Goal: Information Seeking & Learning: Understand process/instructions

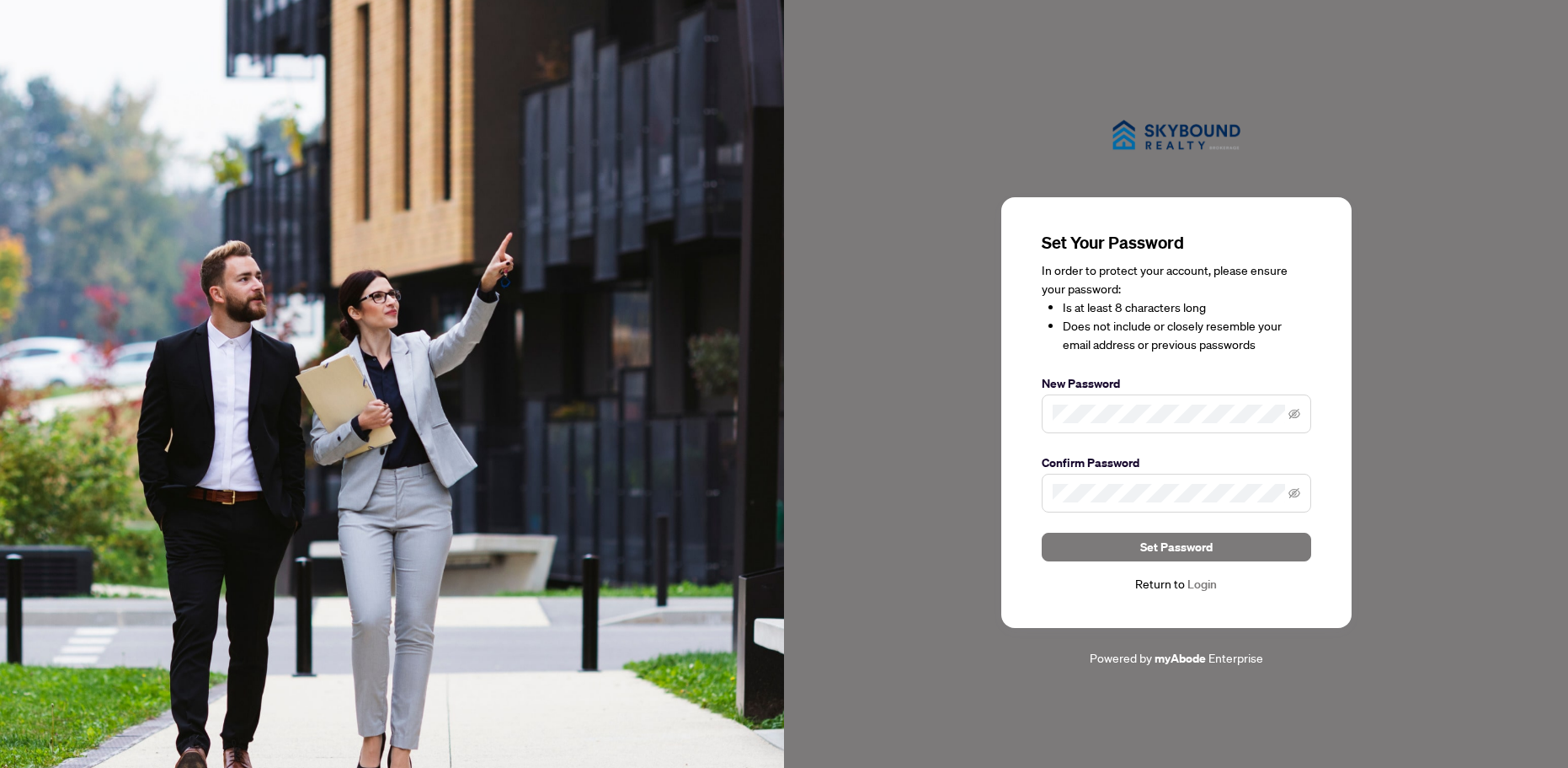
click at [1160, 584] on div "Return to Login" at bounding box center [1176, 584] width 269 height 20
click at [1182, 580] on div "Return to Login" at bounding box center [1176, 584] width 269 height 20
click at [1209, 543] on span "Set Password" at bounding box center [1177, 546] width 73 height 27
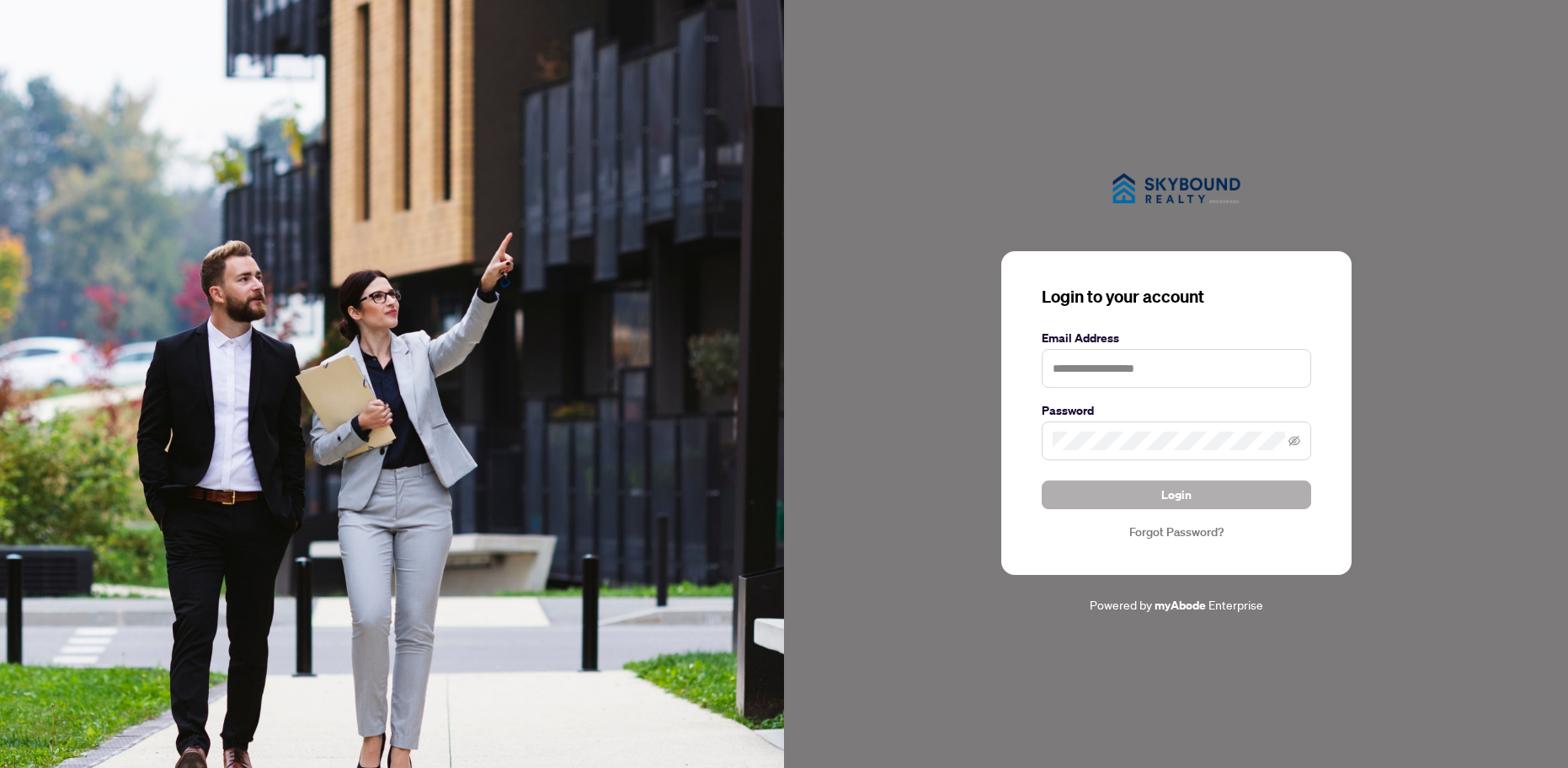
click at [1193, 488] on button "Login" at bounding box center [1176, 494] width 269 height 29
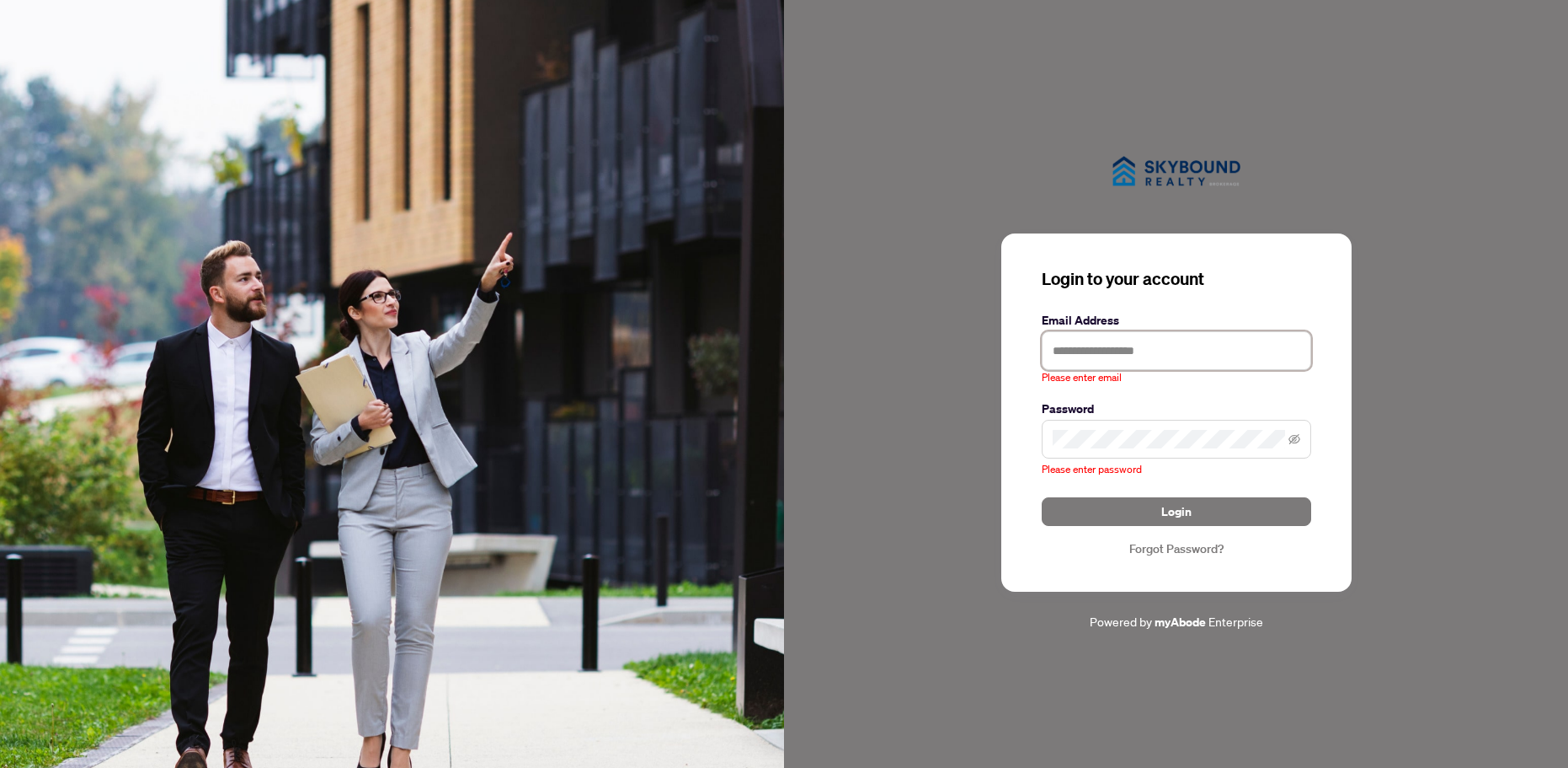
click at [1084, 345] on input "text" at bounding box center [1176, 350] width 269 height 39
type input "**********"
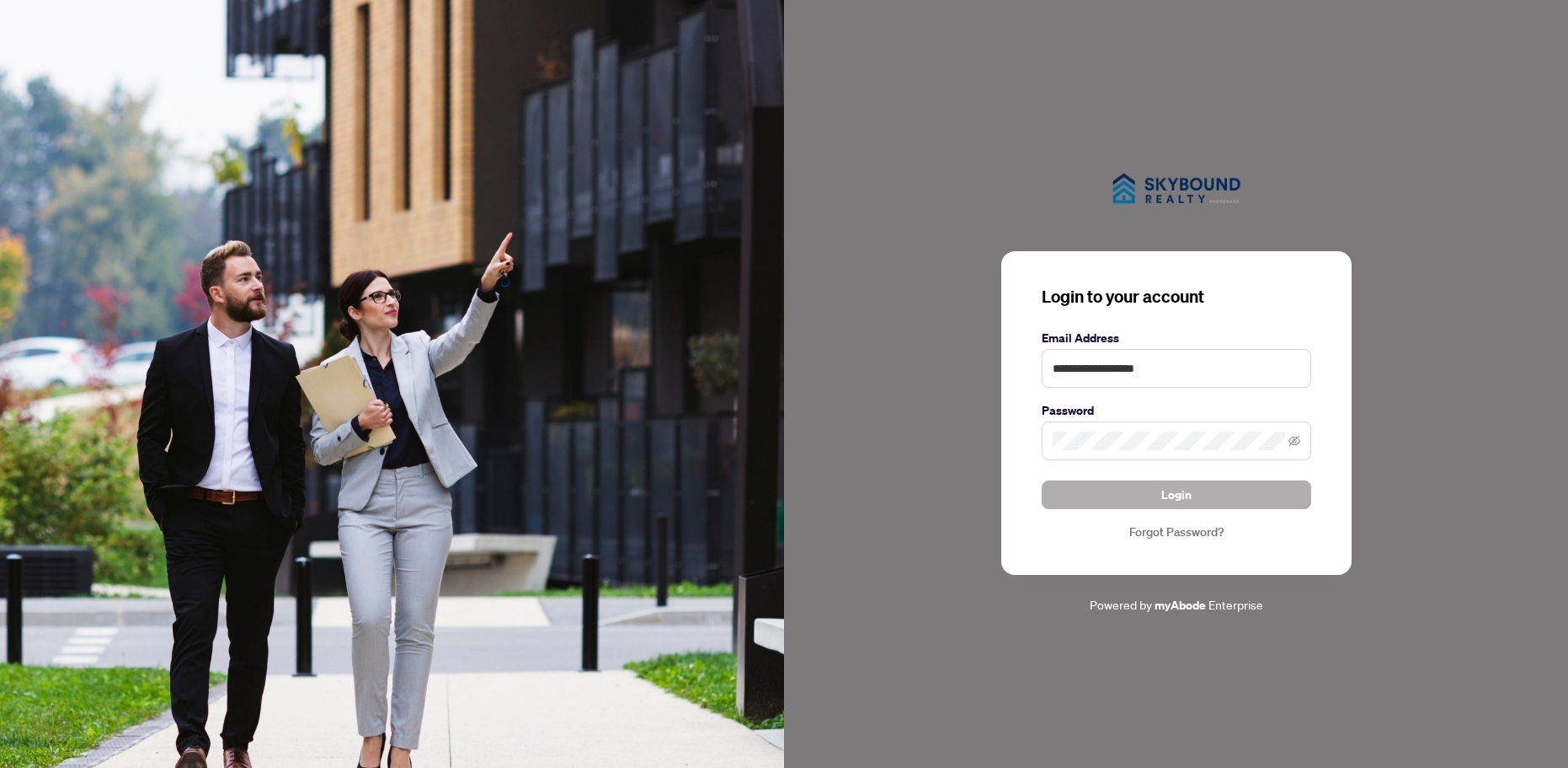
click at [1176, 495] on span "Login" at bounding box center [1177, 494] width 31 height 27
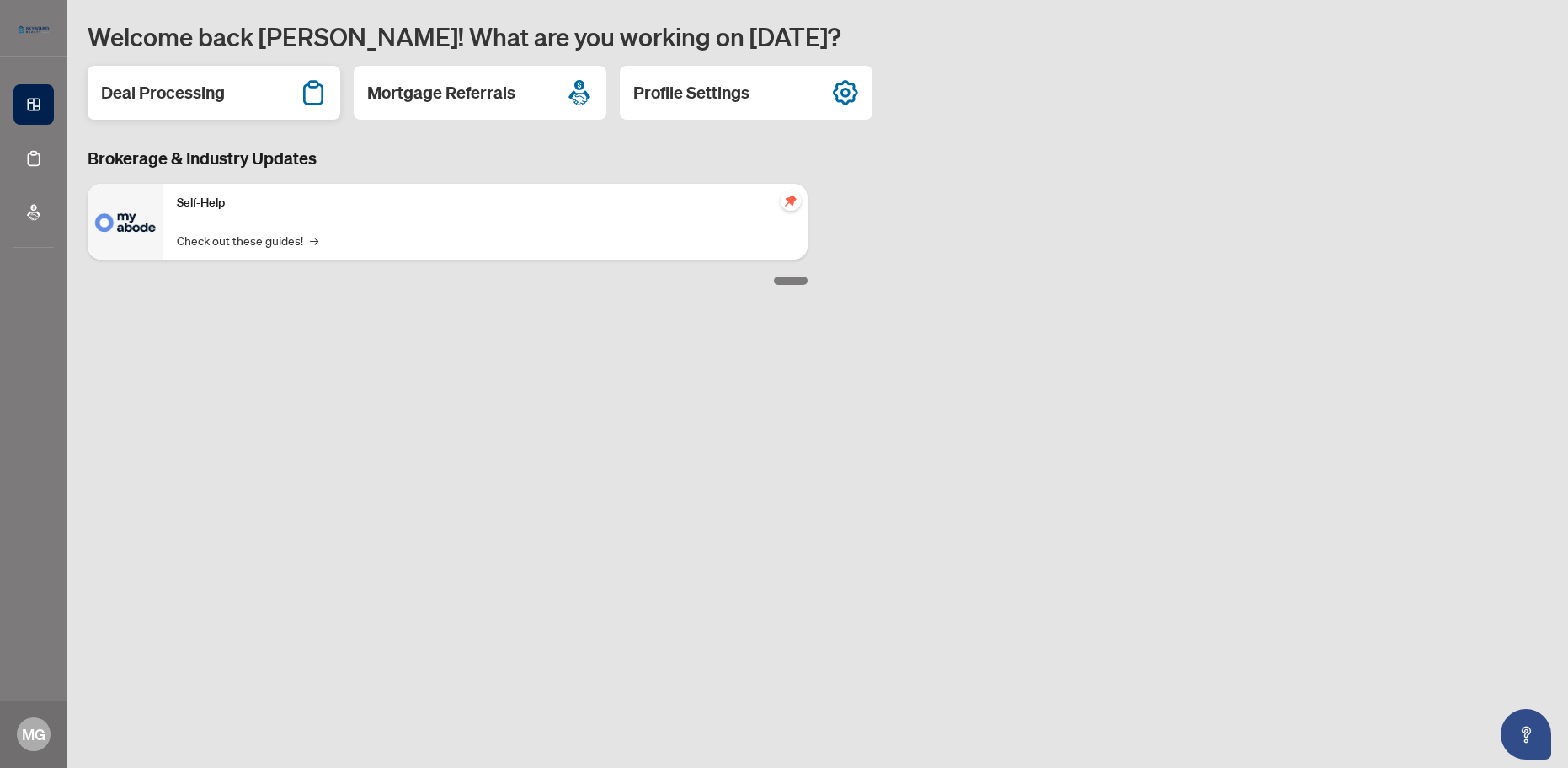
click at [191, 91] on h2 "Deal Processing" at bounding box center [162, 92] width 124 height 23
click at [480, 88] on h2 "Mortgage Referrals" at bounding box center [441, 92] width 148 height 23
click at [725, 96] on h2 "Profile Settings" at bounding box center [691, 92] width 116 height 23
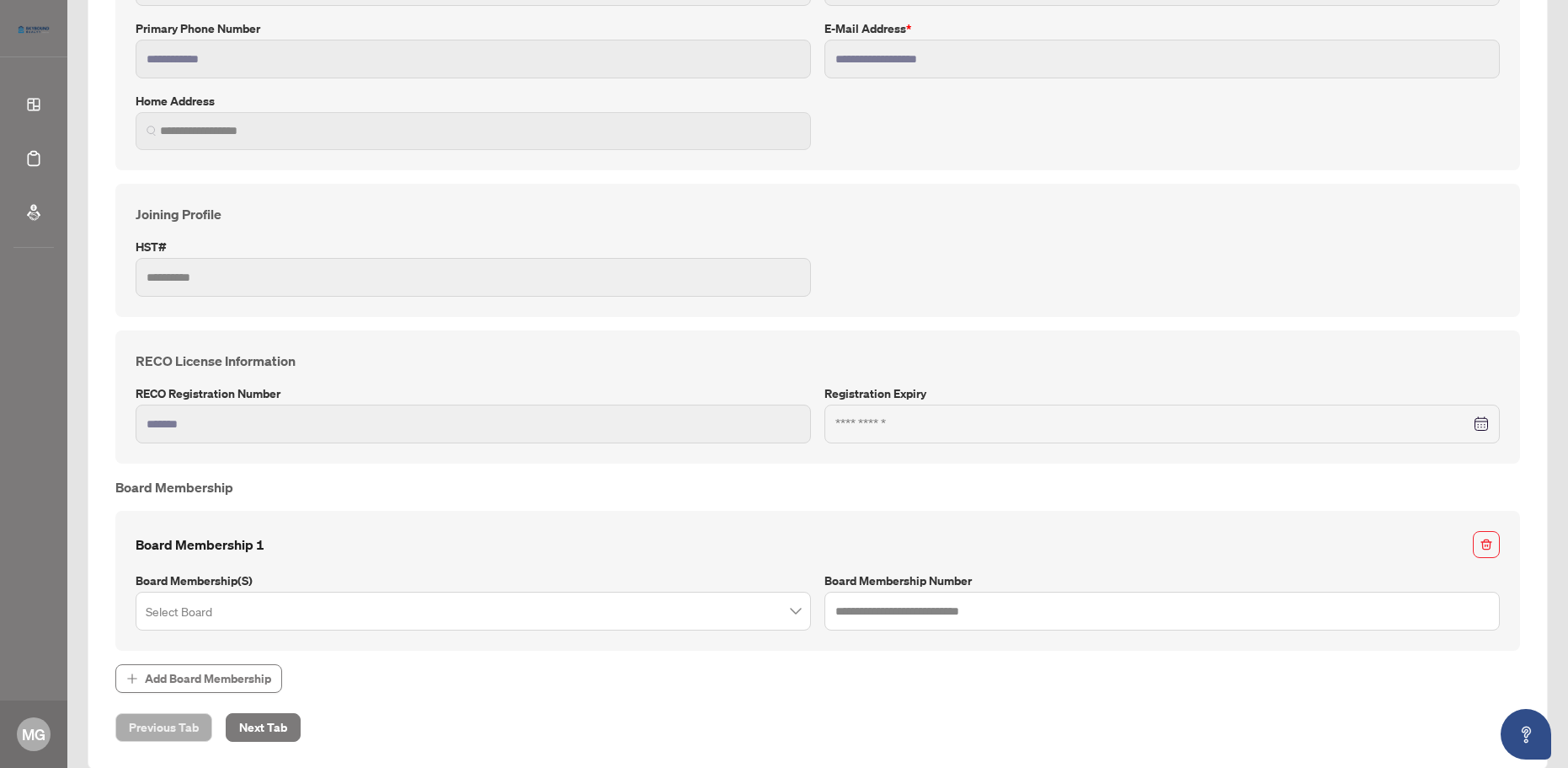
scroll to position [361, 0]
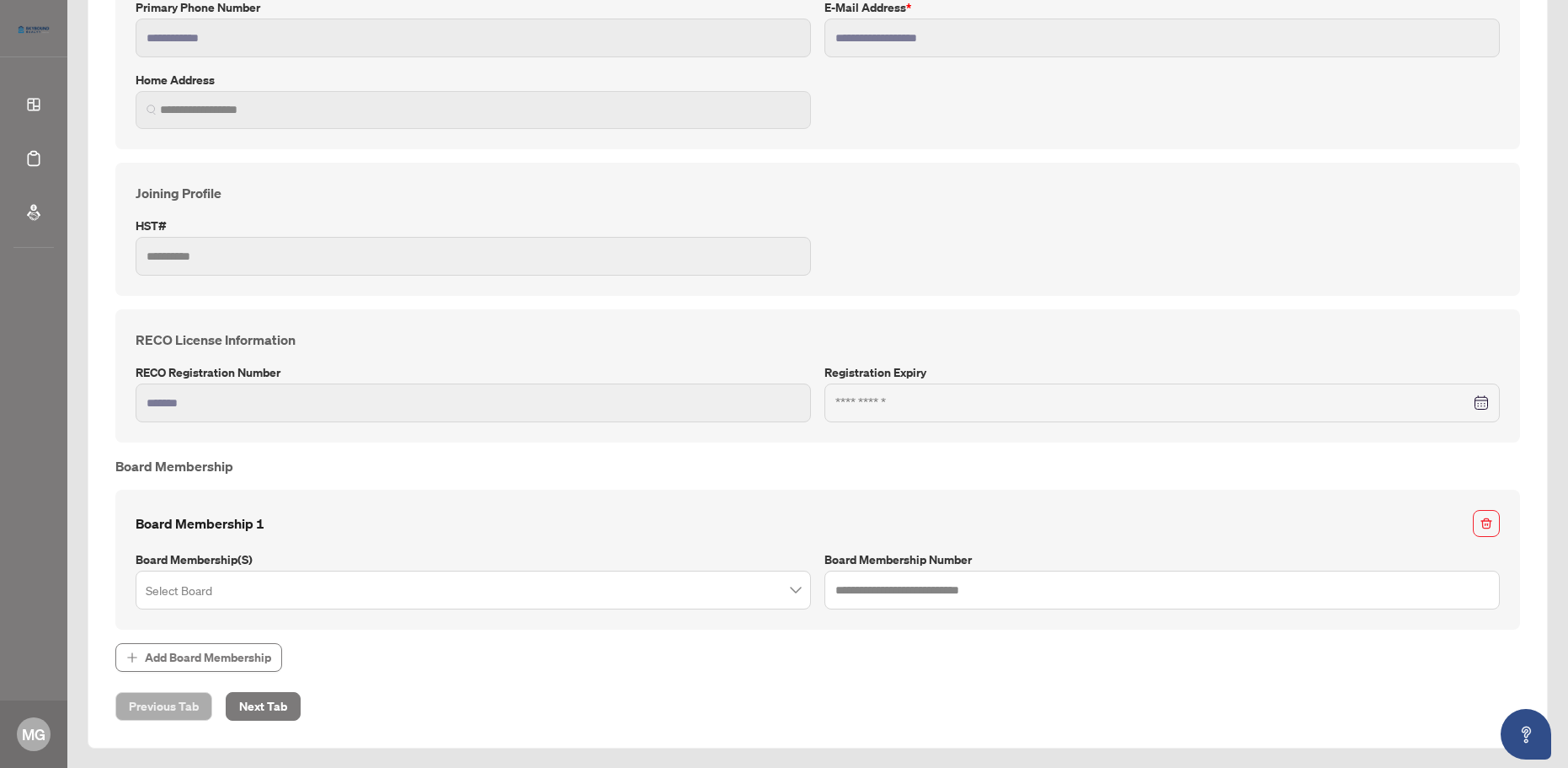
click at [787, 595] on span at bounding box center [472, 590] width 655 height 32
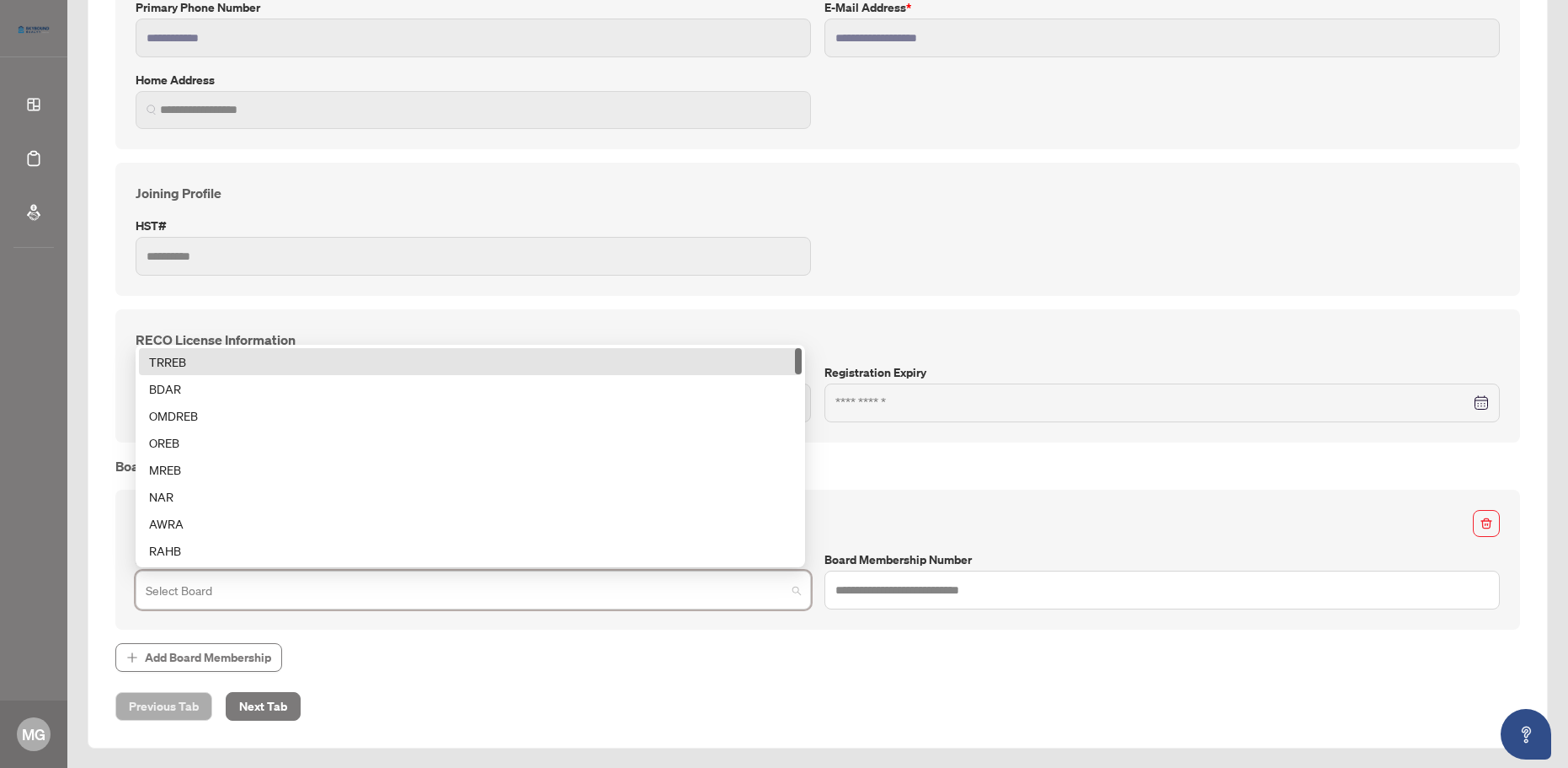
click at [185, 356] on div "TRREB" at bounding box center [470, 362] width 643 height 19
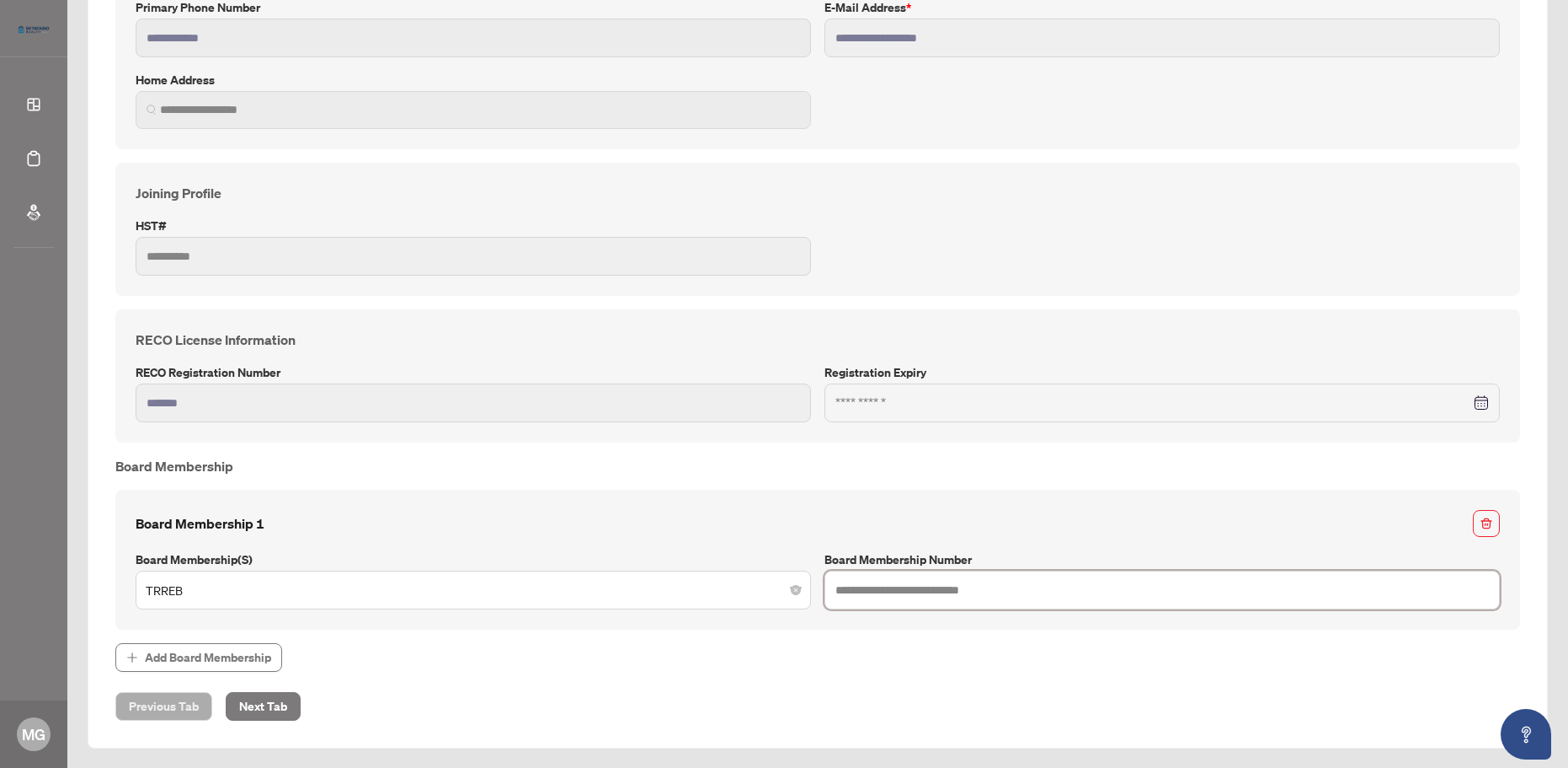
click at [934, 587] on input "text" at bounding box center [1162, 590] width 675 height 39
click at [502, 475] on div "**********" at bounding box center [818, 272] width 1419 height 800
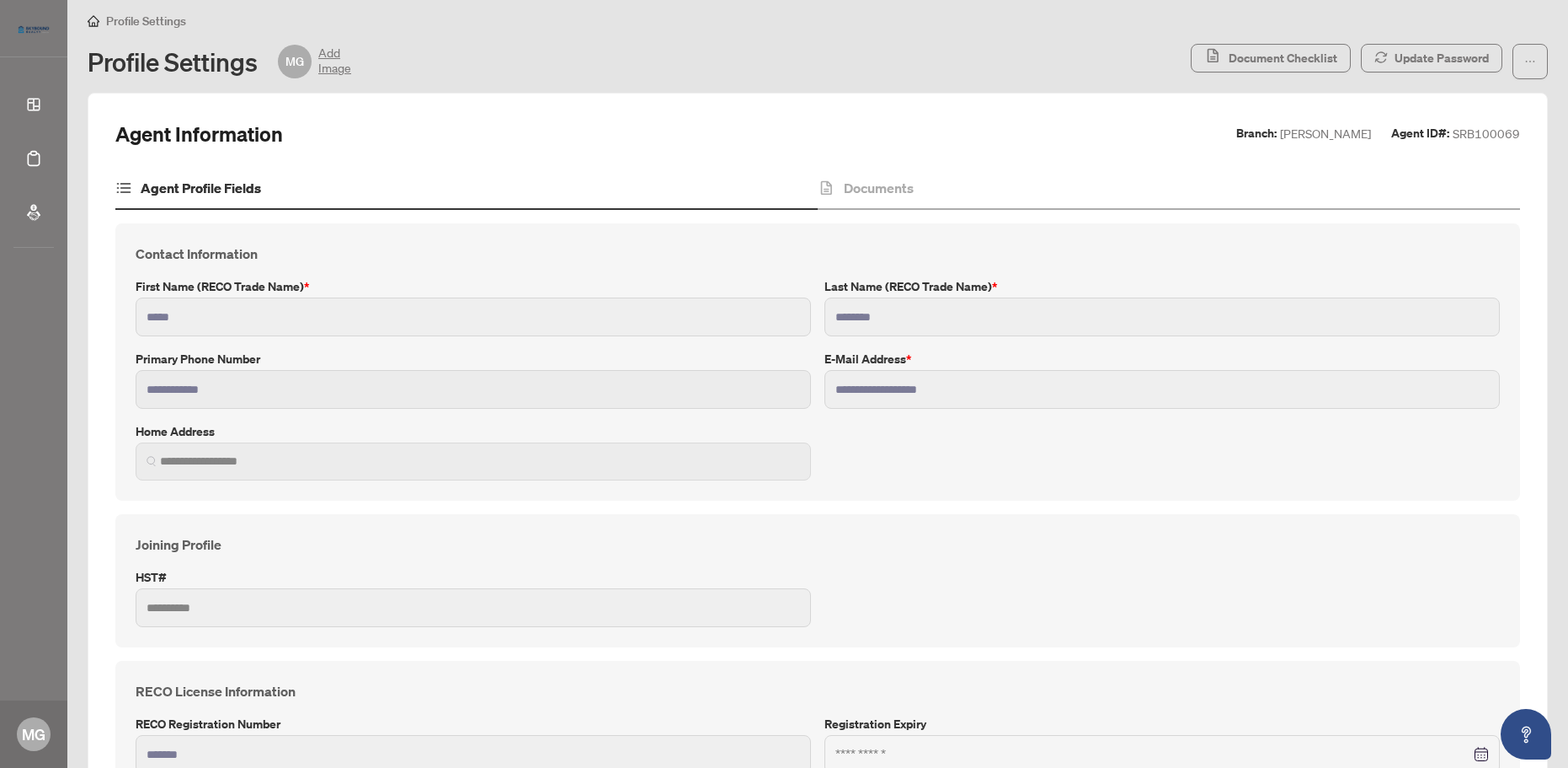
scroll to position [0, 0]
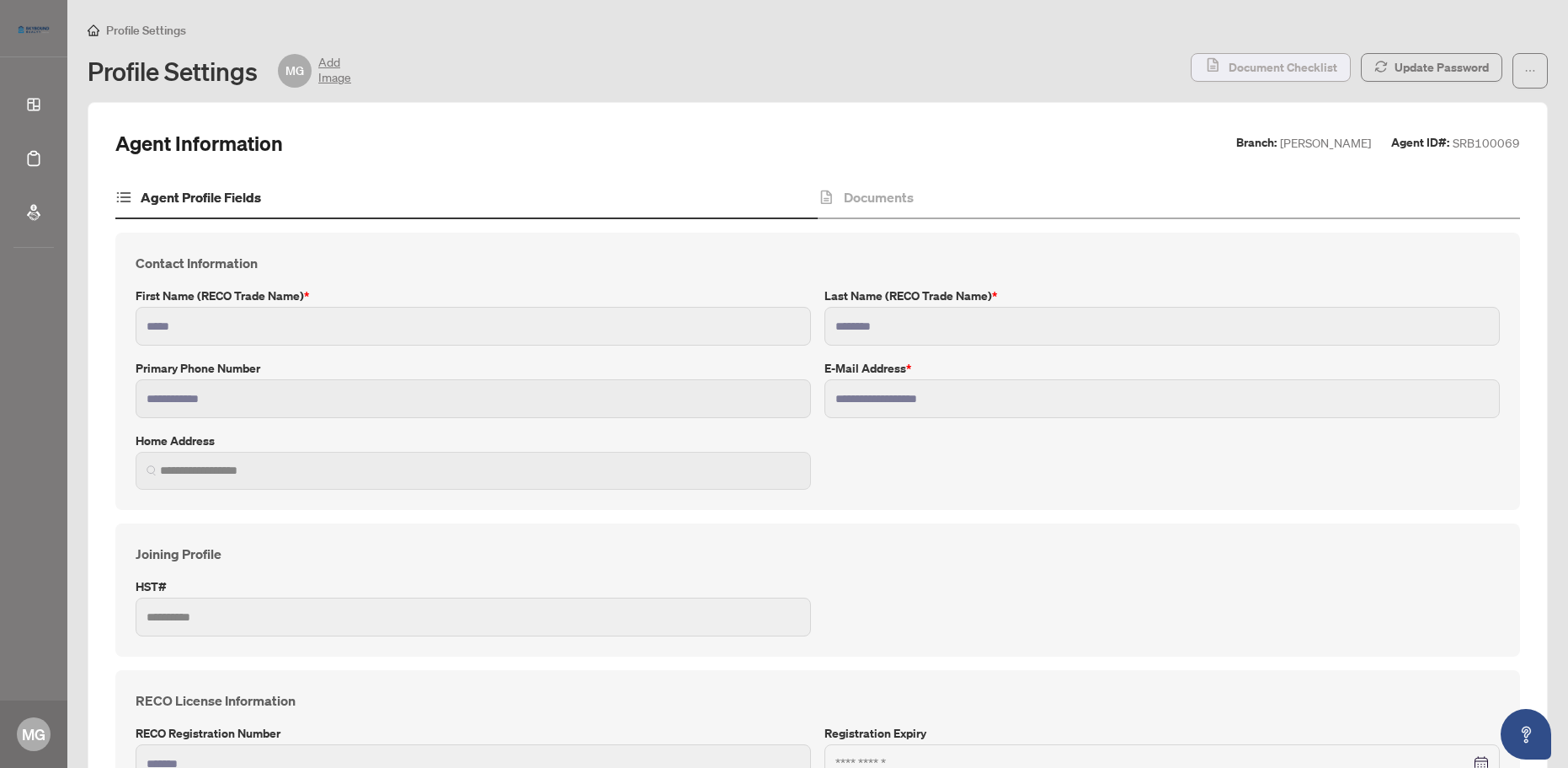
click at [1297, 63] on span "Document Checklist" at bounding box center [1283, 67] width 109 height 27
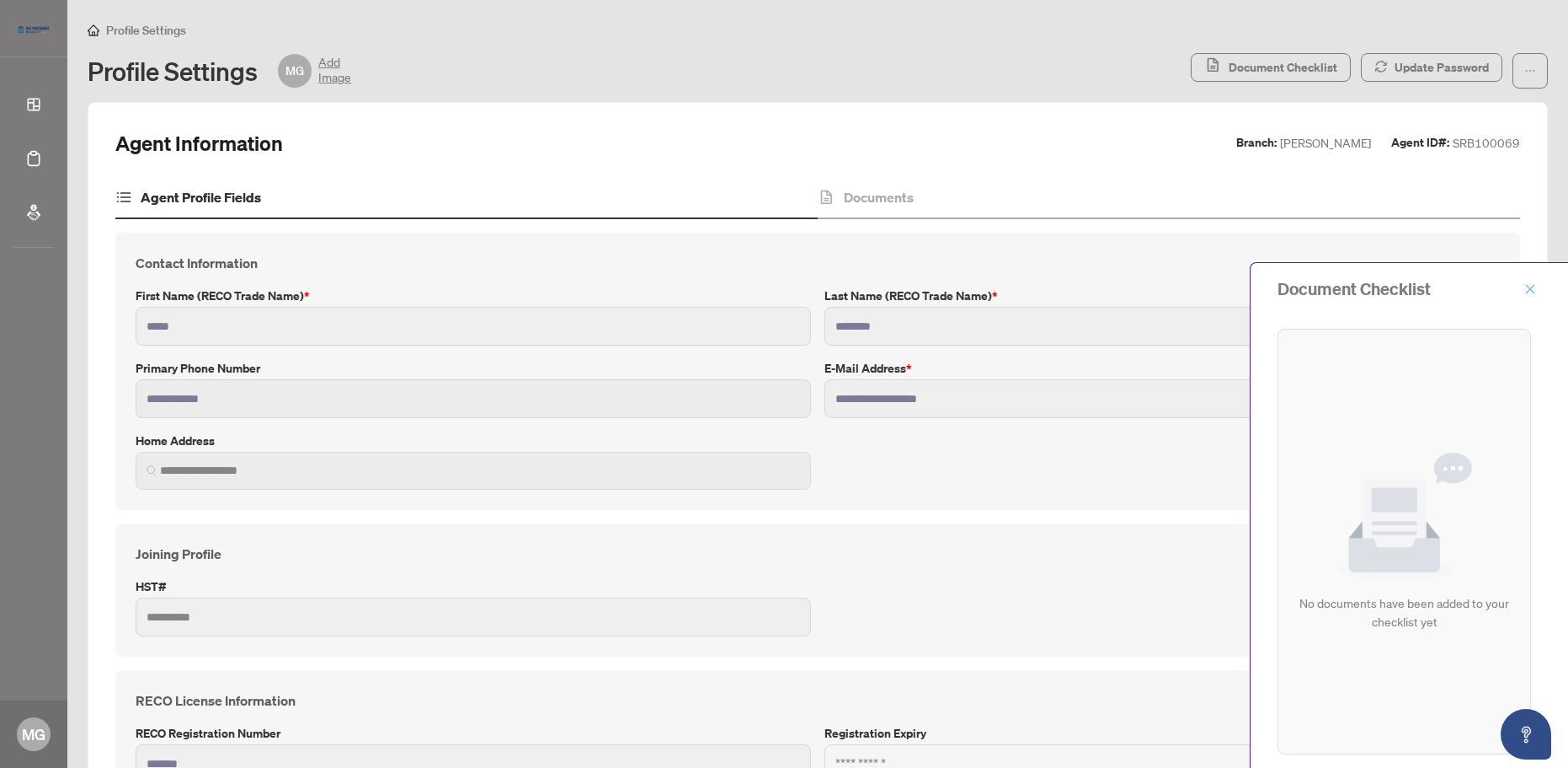
click at [1527, 287] on icon "close" at bounding box center [1530, 289] width 12 height 12
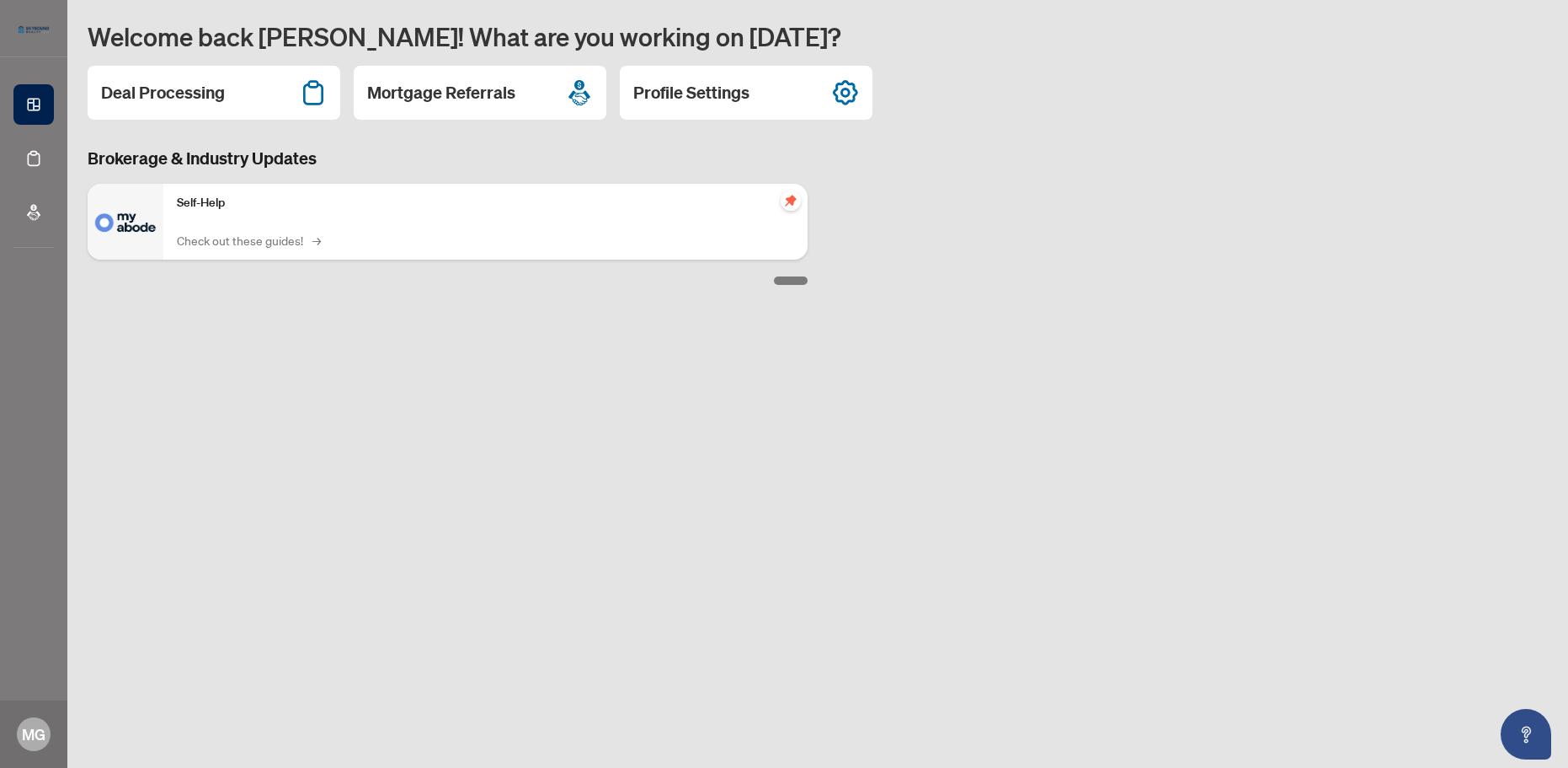
click at [273, 244] on link "Check out these guides! →" at bounding box center [248, 240] width 142 height 19
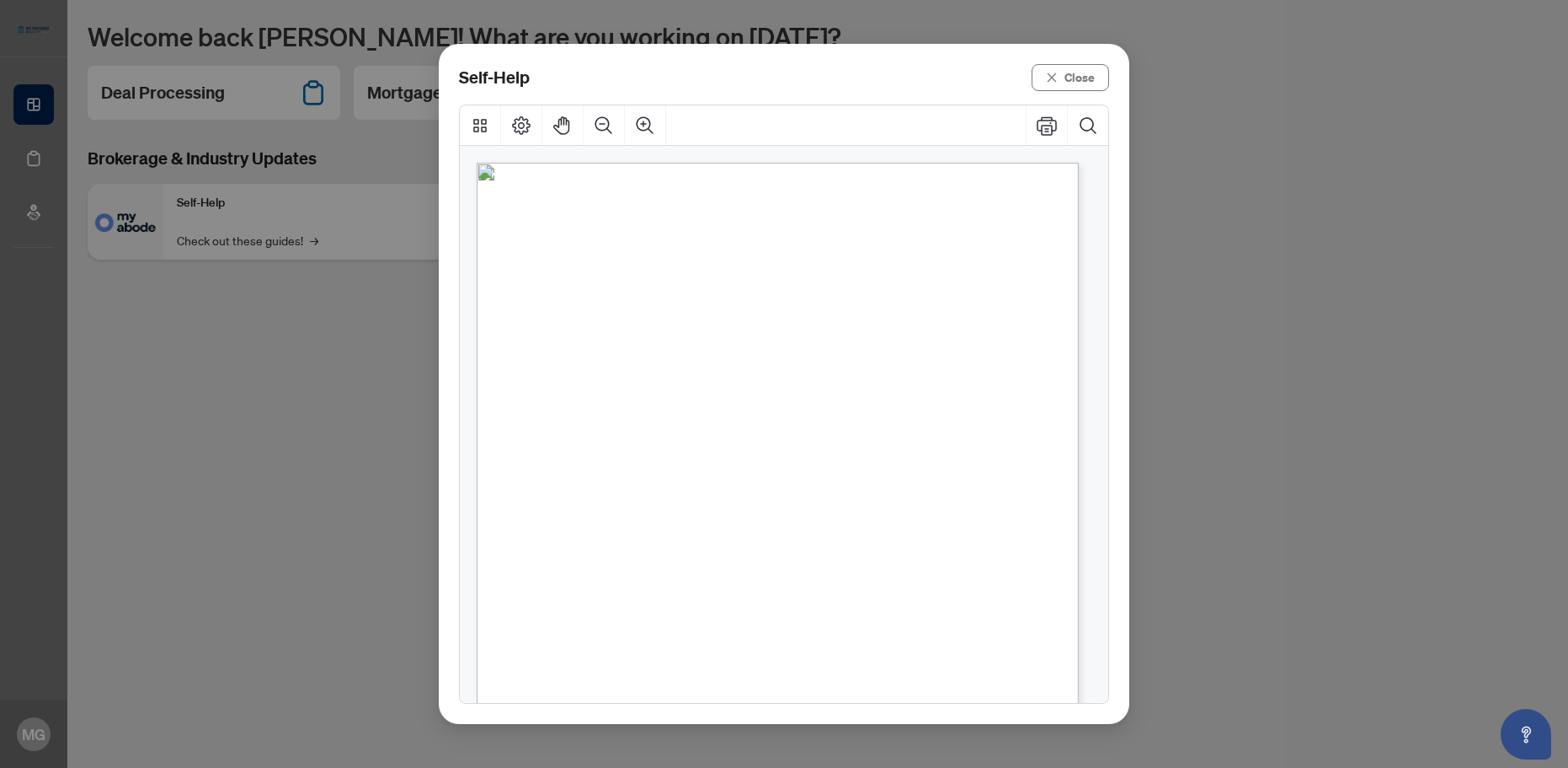
click at [786, 290] on span "How to upload a listing transaction" at bounding box center [704, 287] width 241 height 19
click at [774, 336] on span "Navigating the deal dashboard" at bounding box center [689, 333] width 211 height 19
click at [795, 381] on span "How to upload a deal transaction" at bounding box center [698, 378] width 228 height 19
click at [798, 426] on span "How to action transaction requirements" at bounding box center [721, 424] width 275 height 19
